Goal: Navigation & Orientation: Find specific page/section

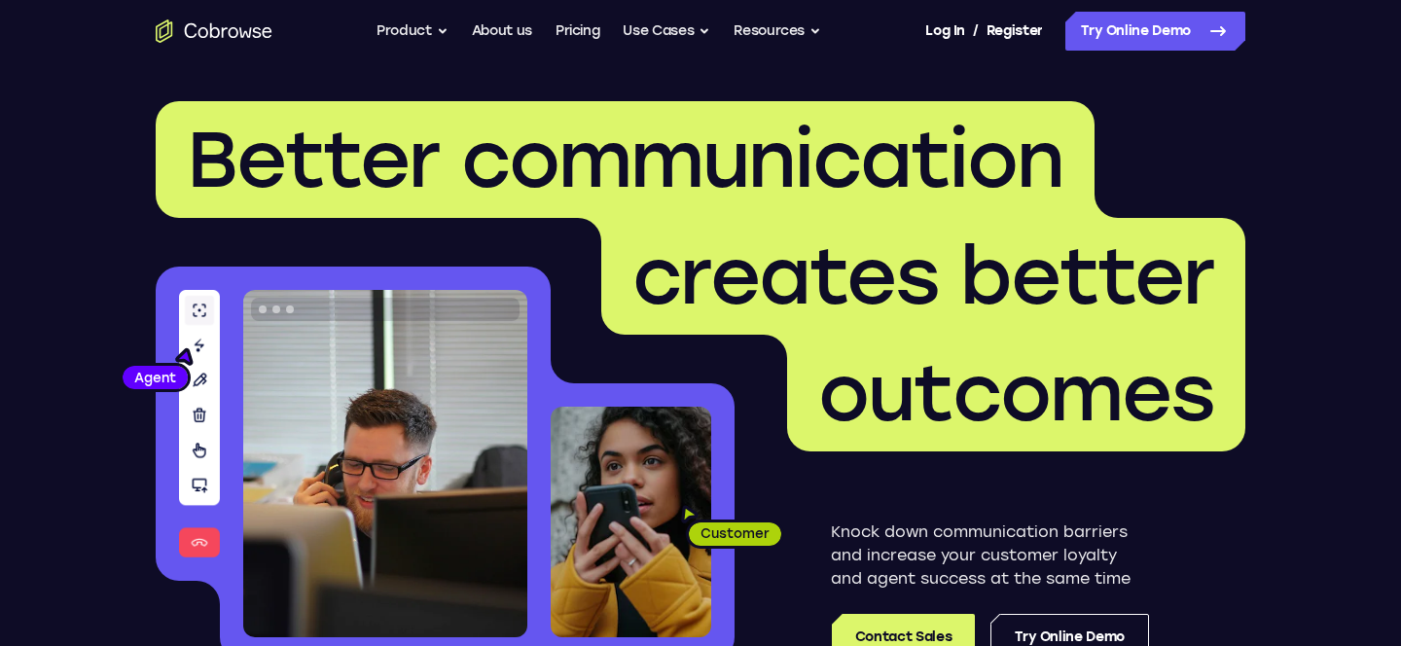
click at [601, 40] on ul "Go back Powerful, Flexible and Trustworthy. Avoid all extra friction for both A…" at bounding box center [599, 31] width 445 height 39
click at [581, 34] on link "Pricing" at bounding box center [578, 31] width 45 height 39
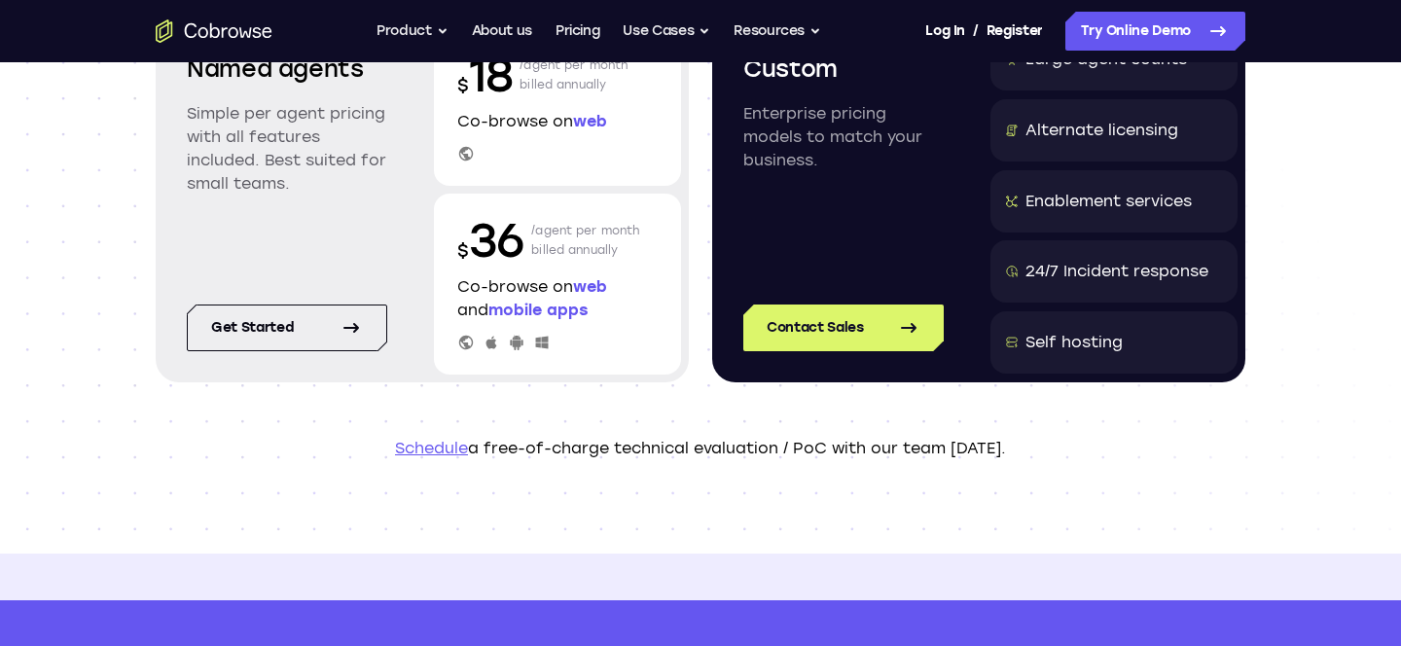
scroll to position [322, 0]
